Goal: Use online tool/utility: Utilize a website feature to perform a specific function

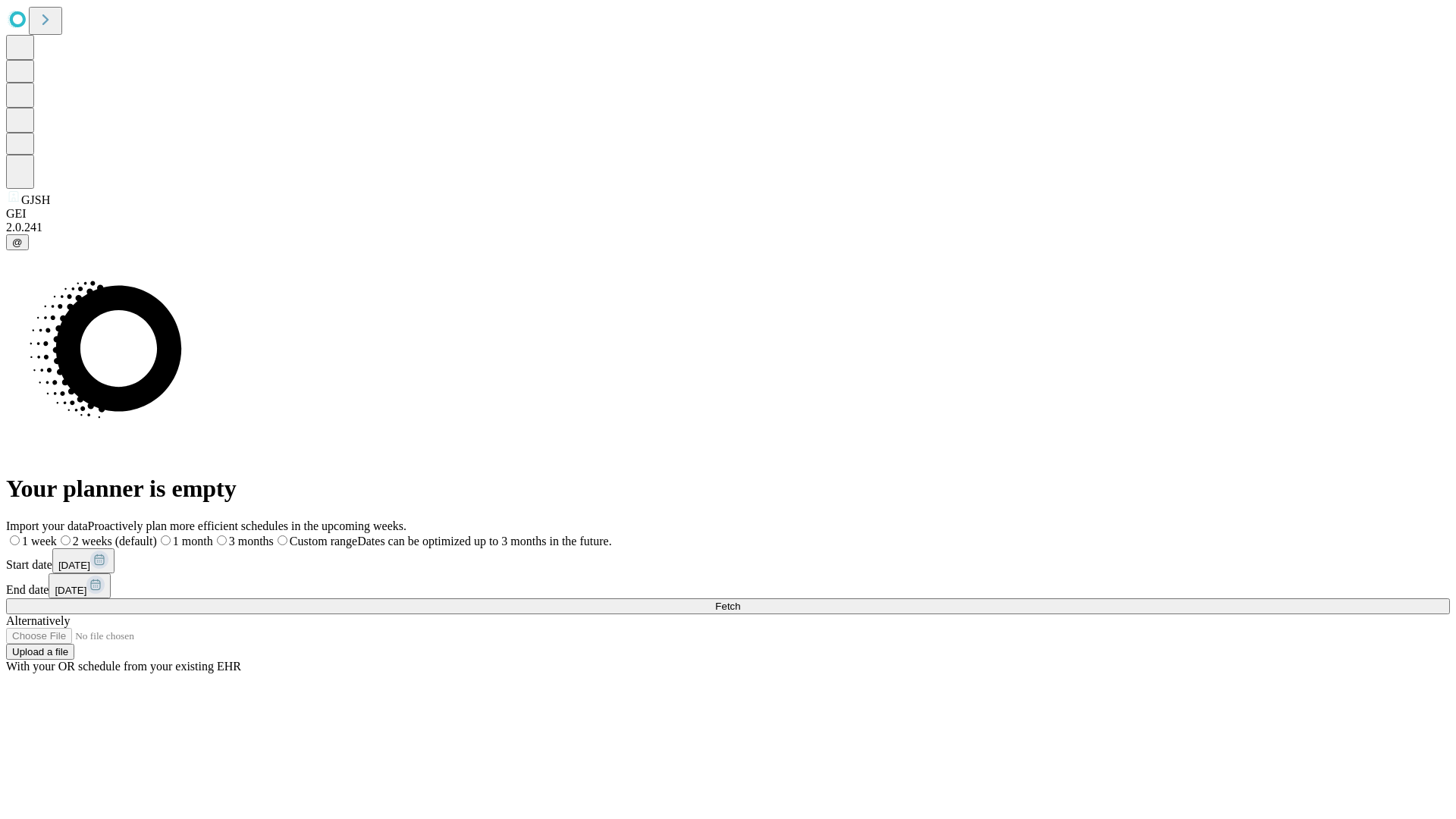
click at [741, 601] on span "Fetch" at bounding box center [728, 606] width 25 height 11
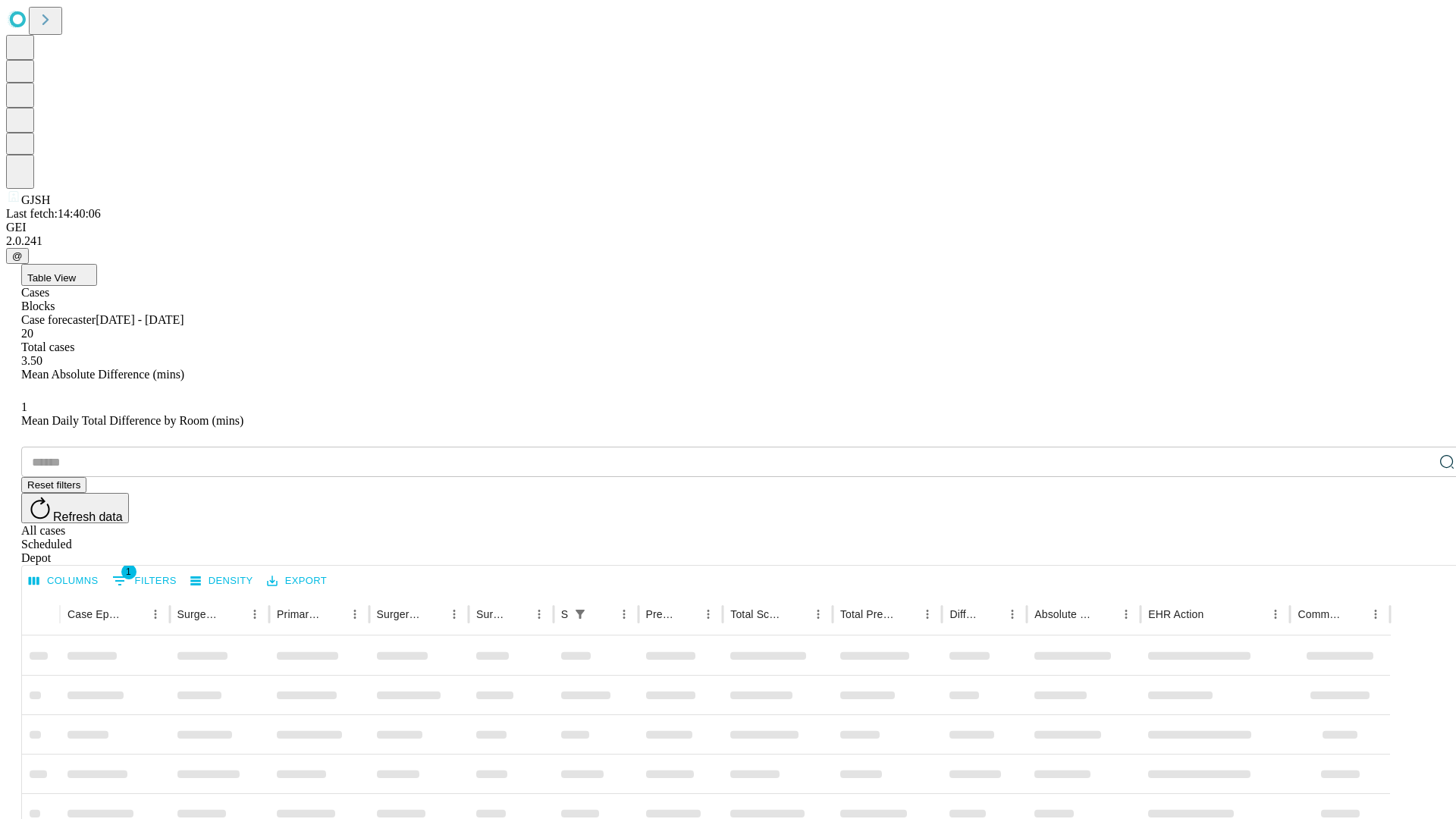
click at [76, 272] on span "Table View" at bounding box center [52, 277] width 49 height 11
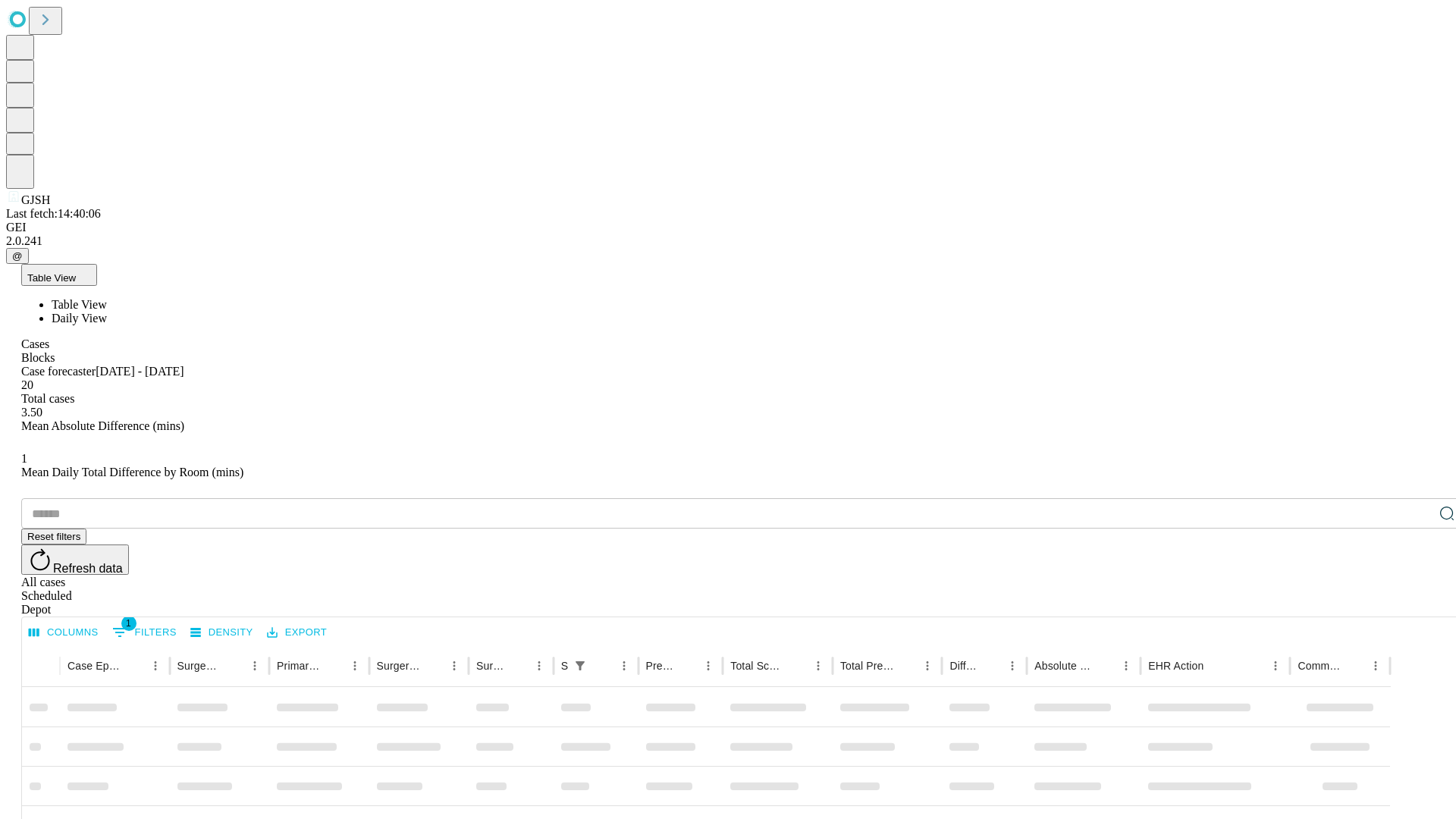
click at [107, 311] on span "Daily View" at bounding box center [79, 318] width 55 height 13
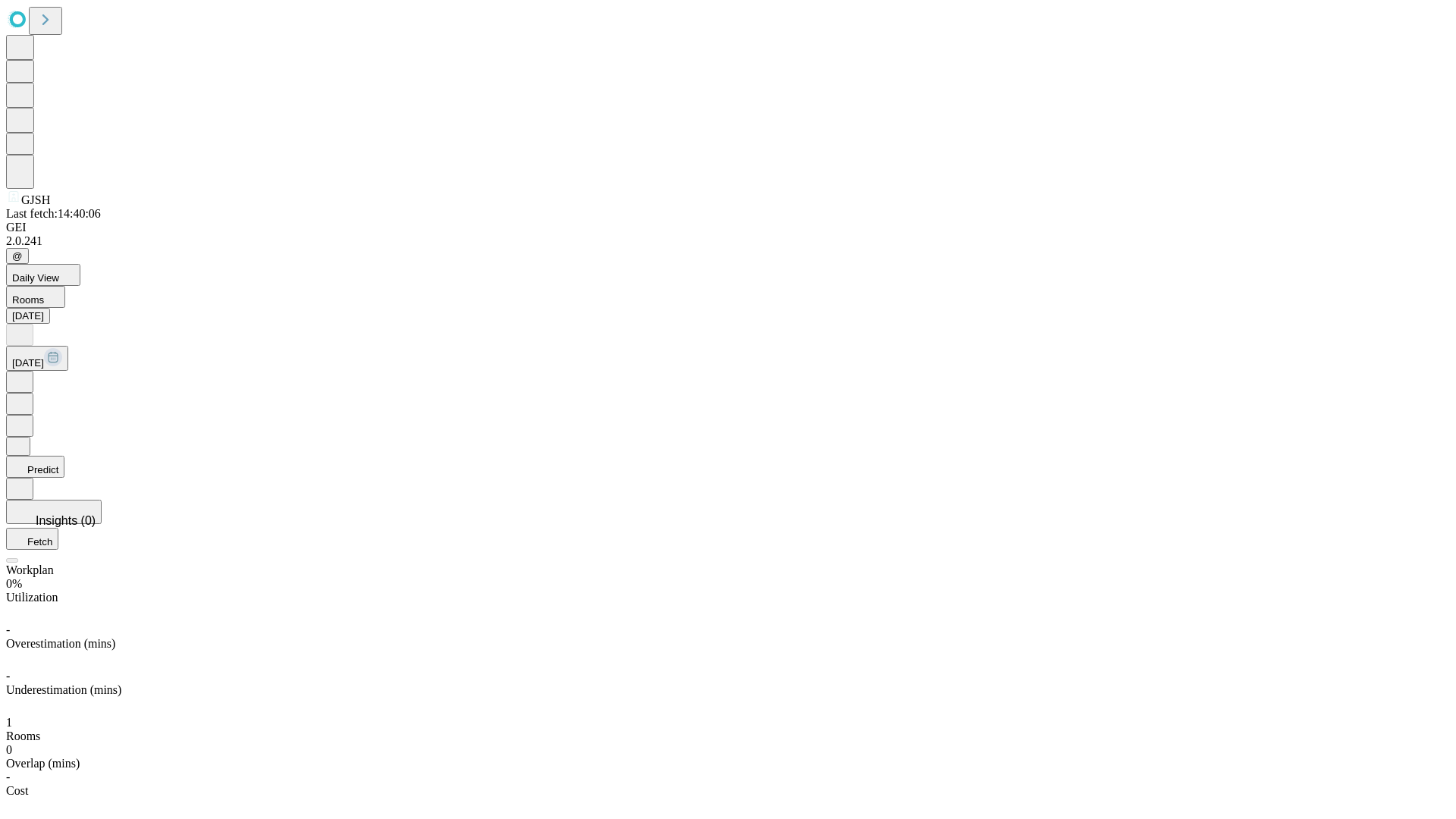
click at [65, 455] on button "Predict" at bounding box center [35, 466] width 58 height 22
